Goal: Information Seeking & Learning: Learn about a topic

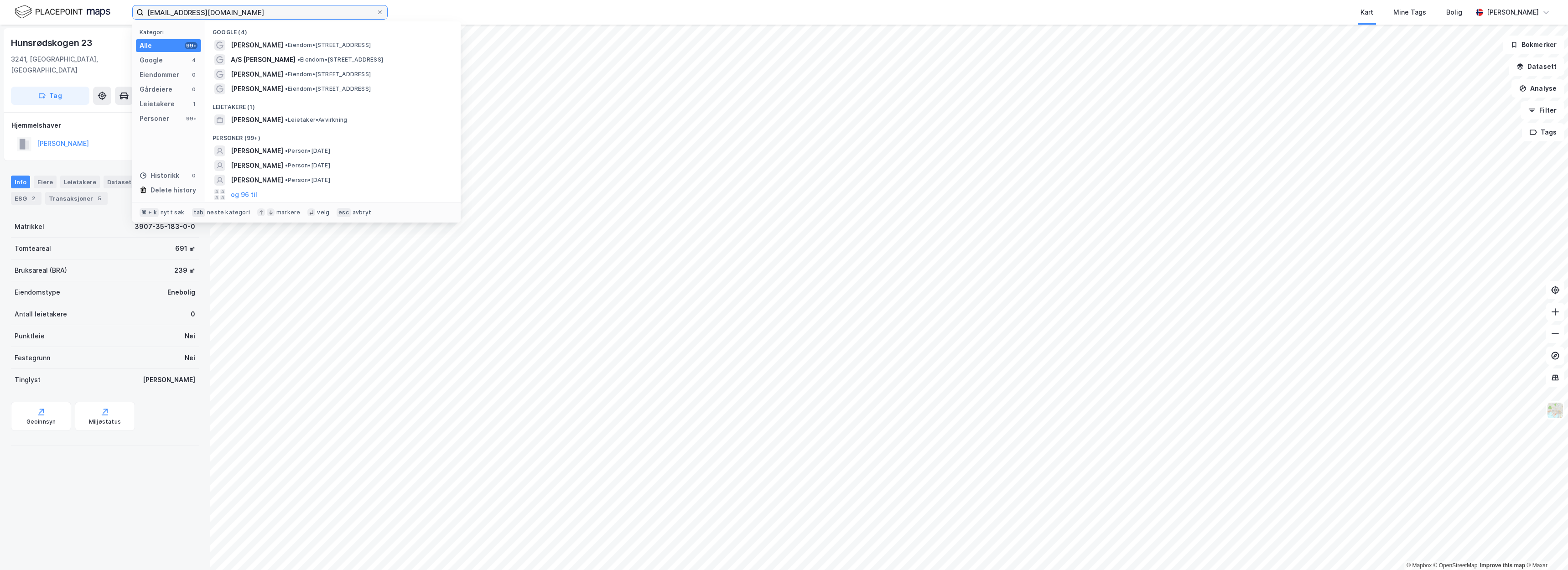
drag, startPoint x: 255, startPoint y: 9, endPoint x: 59, endPoint y: 7, distance: 196.0
click at [61, 7] on div "jahn-erik.hoen@thordahl.no Kategori Alle 99+ Google 4 Eiendommer 0 Gårdeiere 0 …" at bounding box center [784, 12] width 1568 height 25
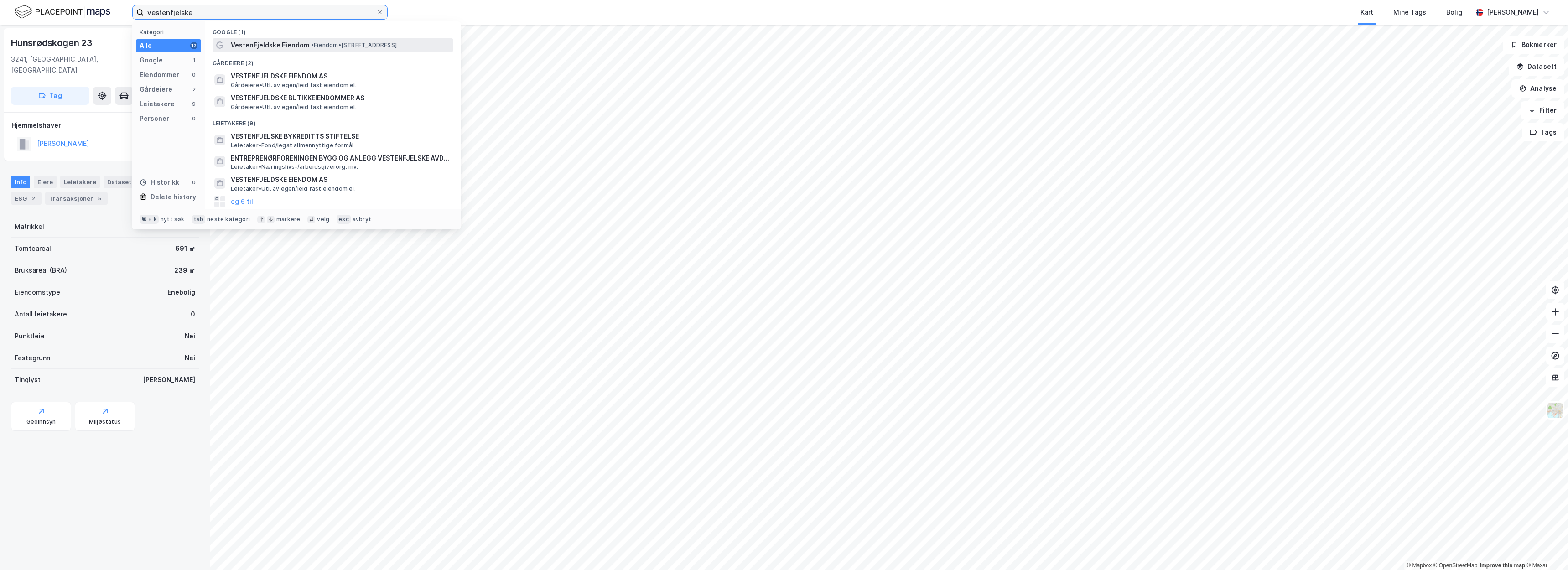
type input "vestenfjelske"
click at [298, 47] on span "VestenFjeldske Eiendom" at bounding box center [270, 45] width 78 height 11
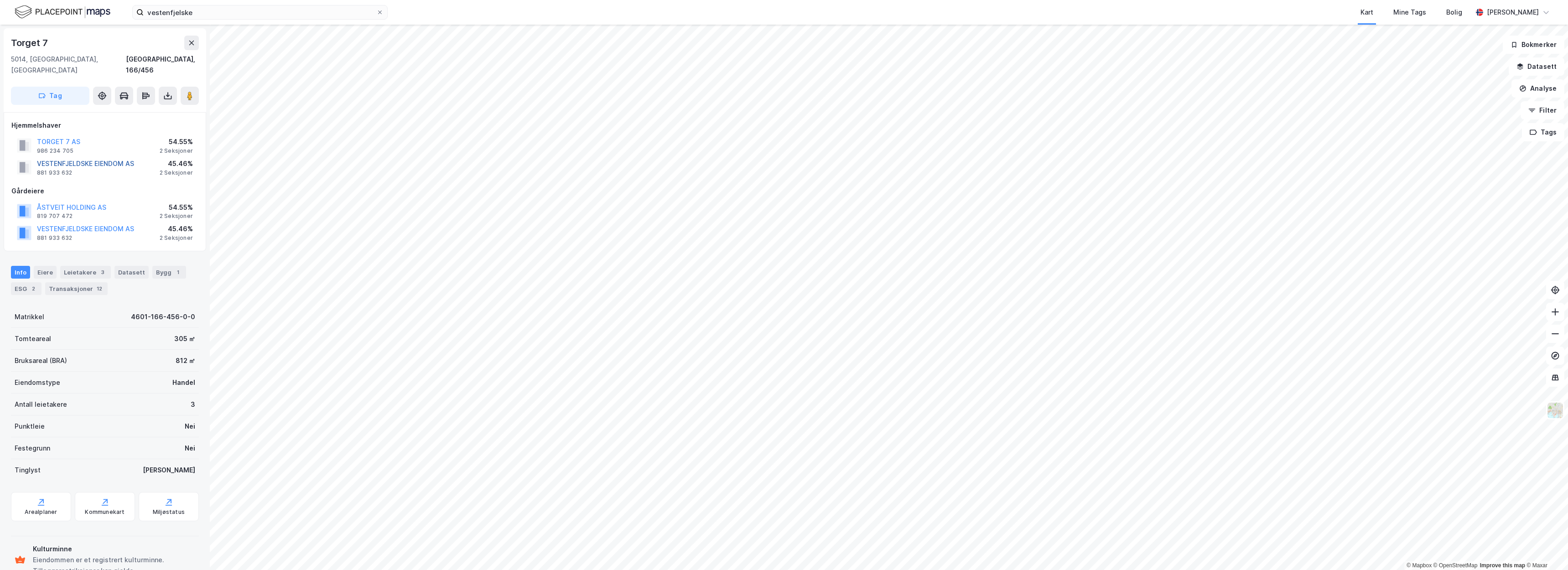
click at [0, 0] on button "VESTENFJELDSKE EIENDOM AS" at bounding box center [0, 0] width 0 height 0
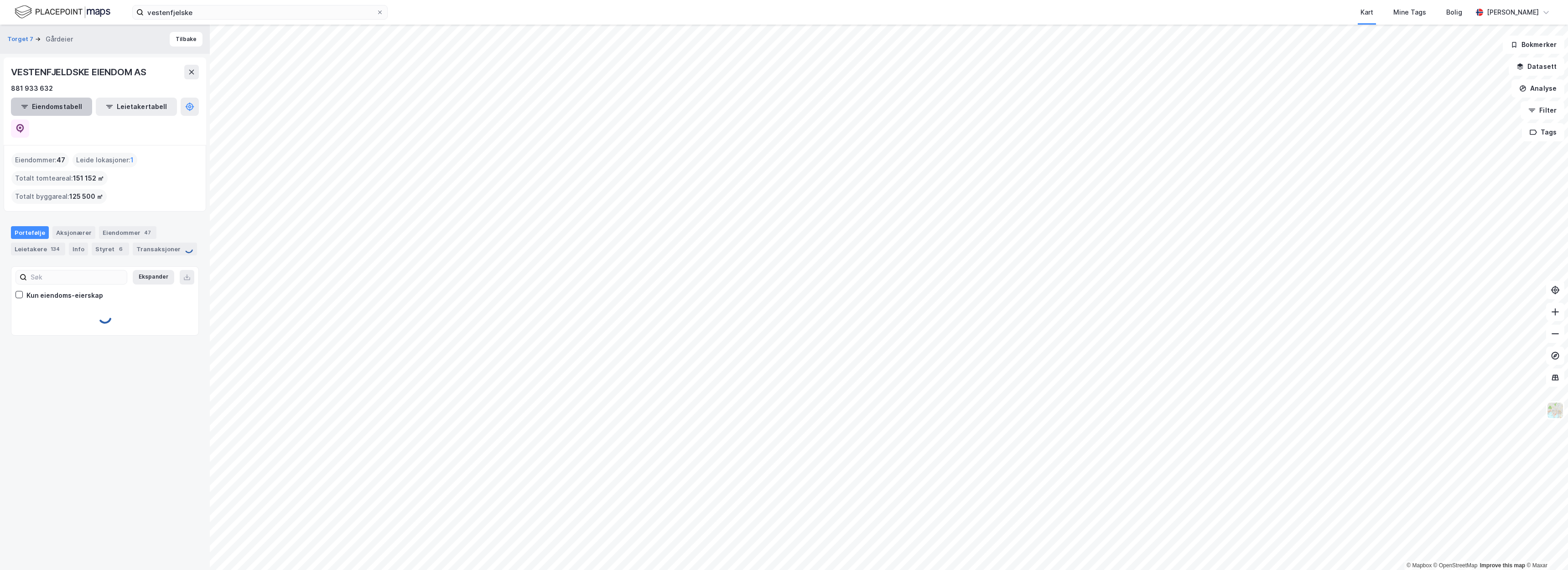
click at [66, 109] on button "Eiendomstabell" at bounding box center [51, 107] width 81 height 19
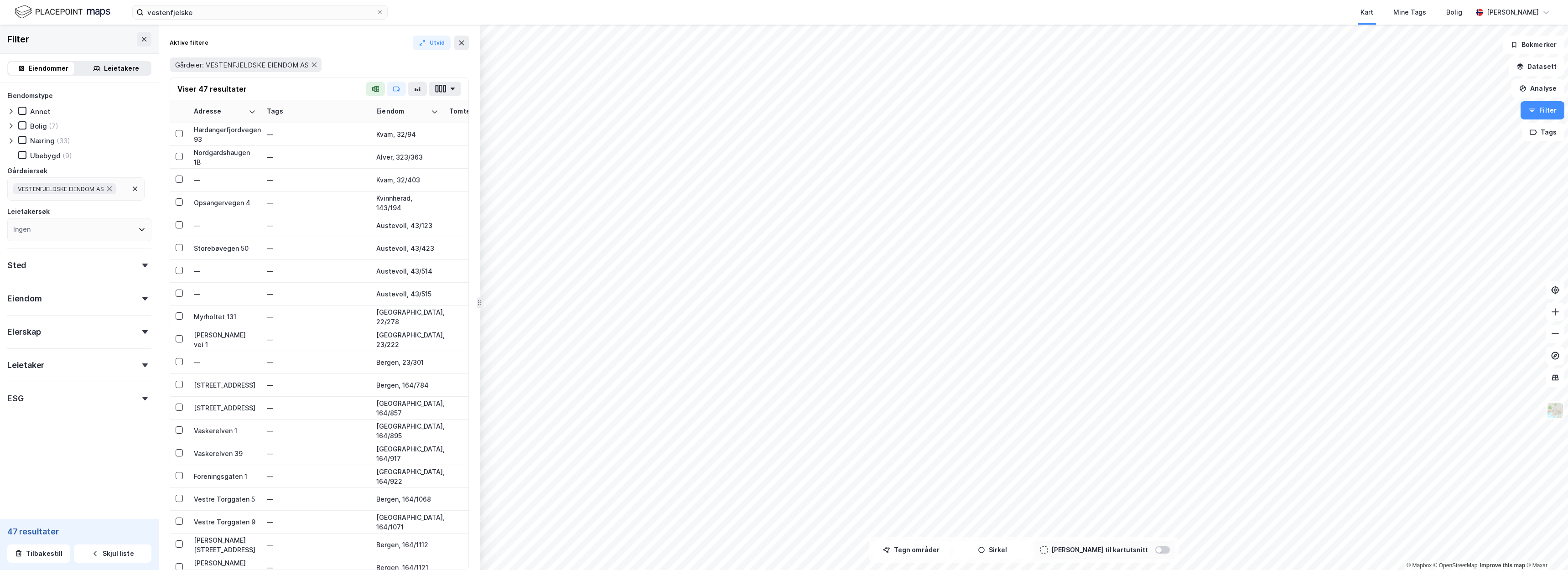
click at [57, 137] on div "(33)" at bounding box center [63, 140] width 14 height 8
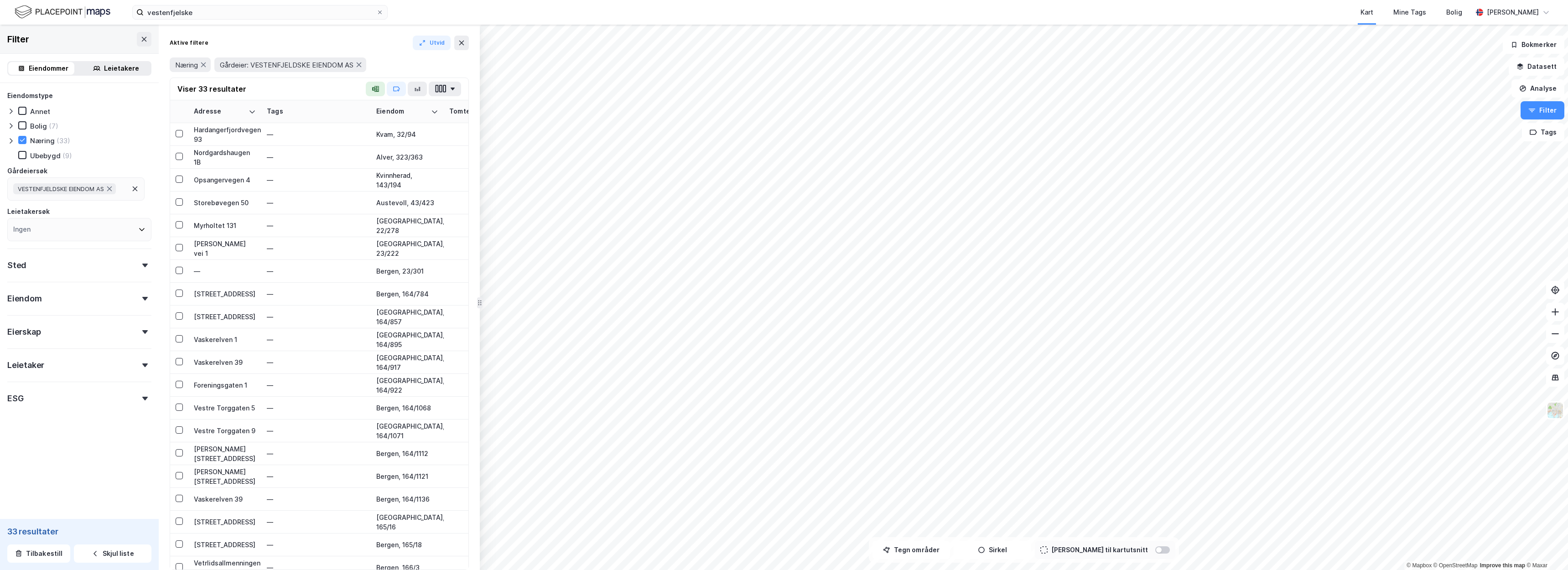
click at [258, 49] on div "Aktive filtere Utvid" at bounding box center [319, 43] width 299 height 15
